Goal: Information Seeking & Learning: Learn about a topic

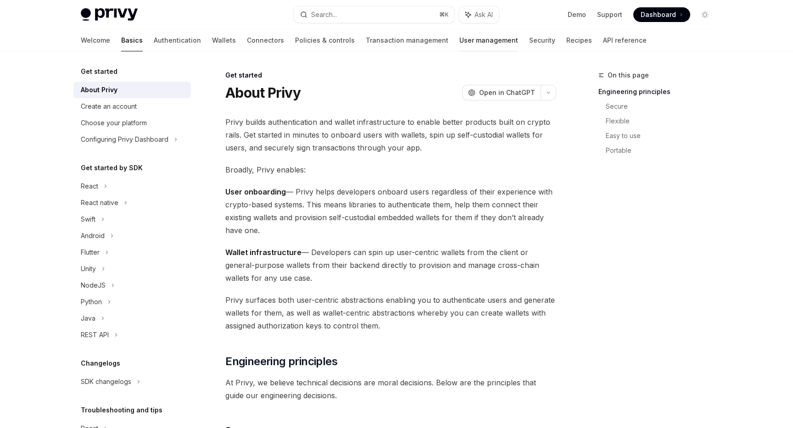
click at [460, 43] on link "User management" at bounding box center [489, 40] width 59 height 22
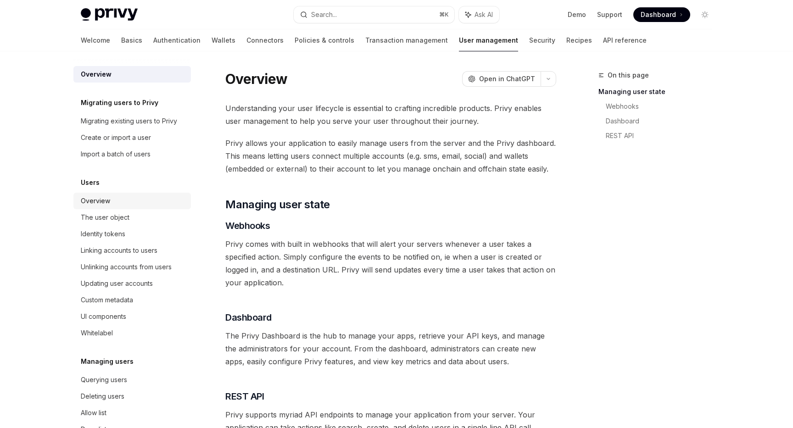
click at [143, 202] on div "Overview" at bounding box center [133, 201] width 105 height 11
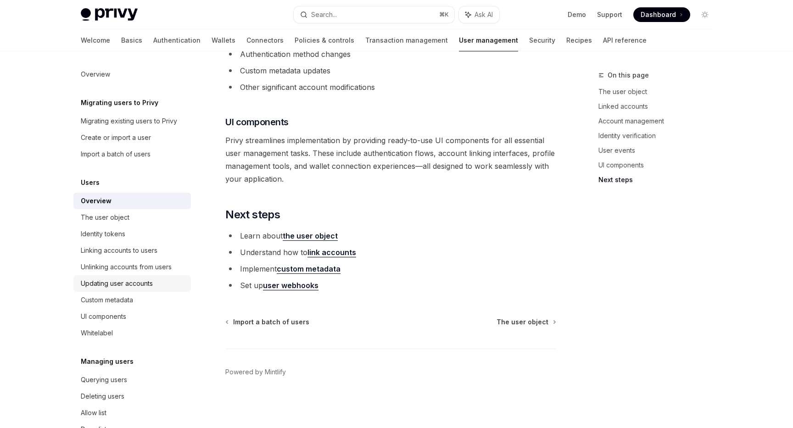
scroll to position [91, 0]
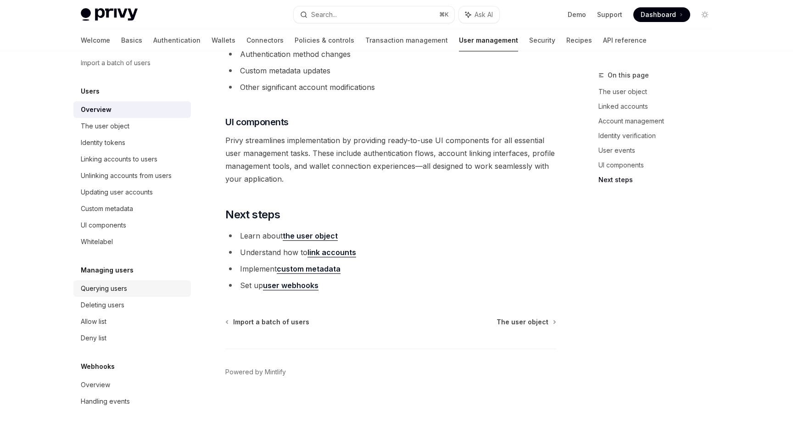
click at [134, 290] on div "Querying users" at bounding box center [133, 288] width 105 height 11
type textarea "*"
